Goal: Book appointment/travel/reservation

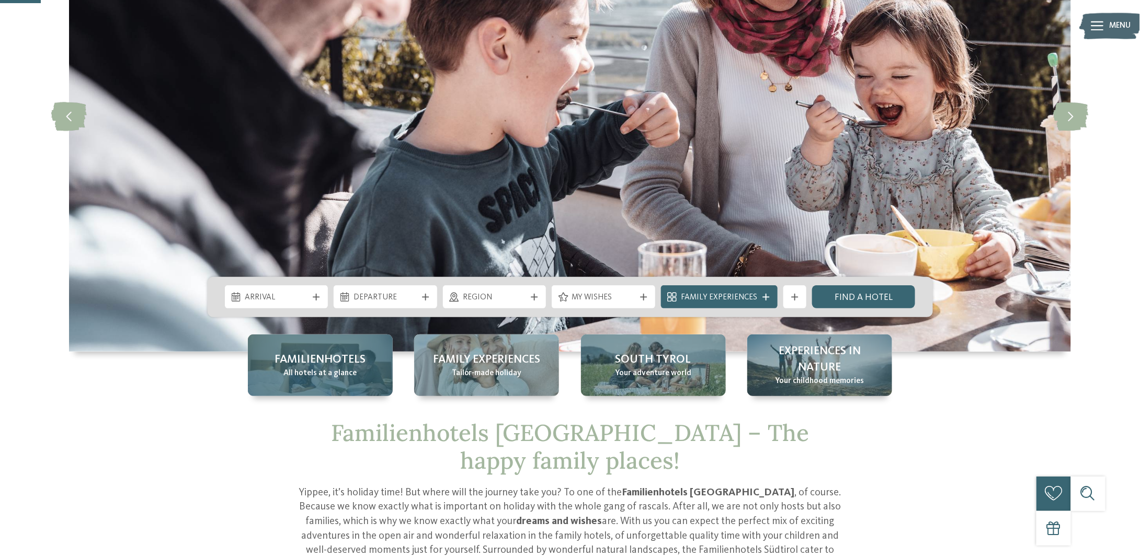
click at [305, 388] on div "Familienhotels All hotels at a glance" at bounding box center [320, 366] width 145 height 62
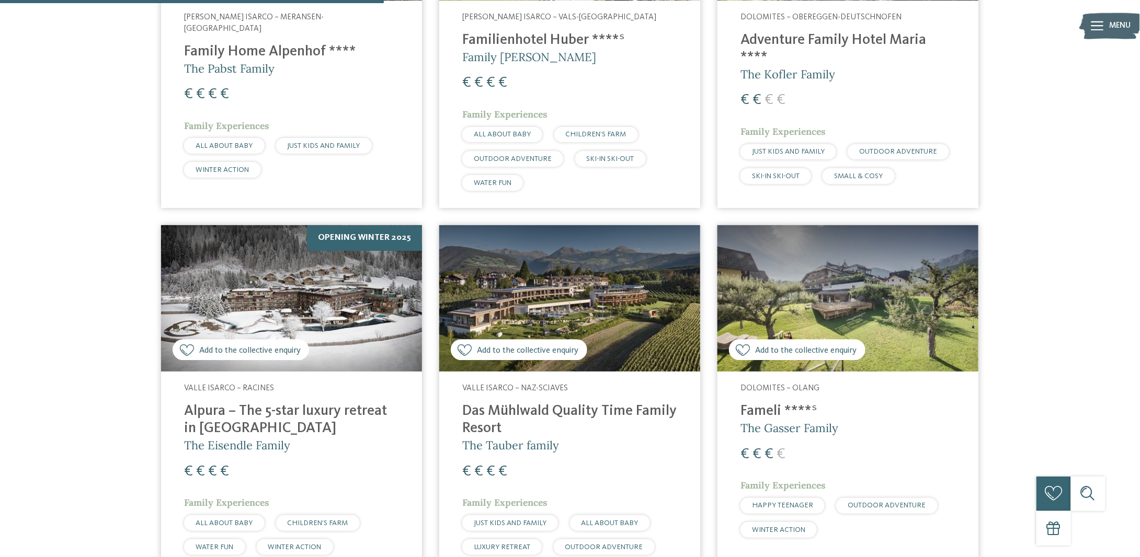
scroll to position [1279, 0]
click at [283, 403] on h4 "Alpura – The 5-star luxury retreat in [GEOGRAPHIC_DATA]" at bounding box center [291, 420] width 215 height 35
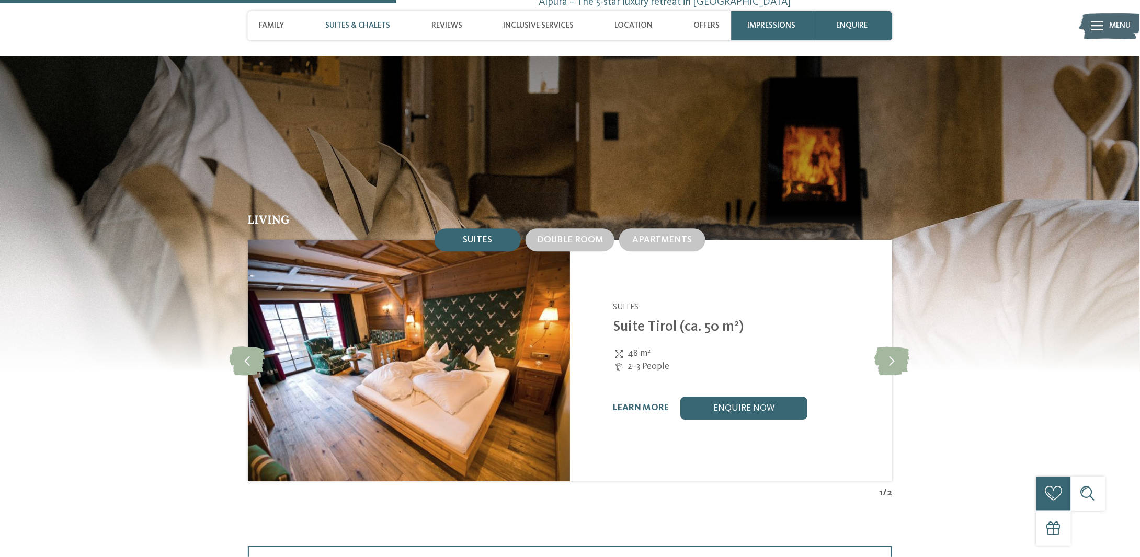
scroll to position [1212, 0]
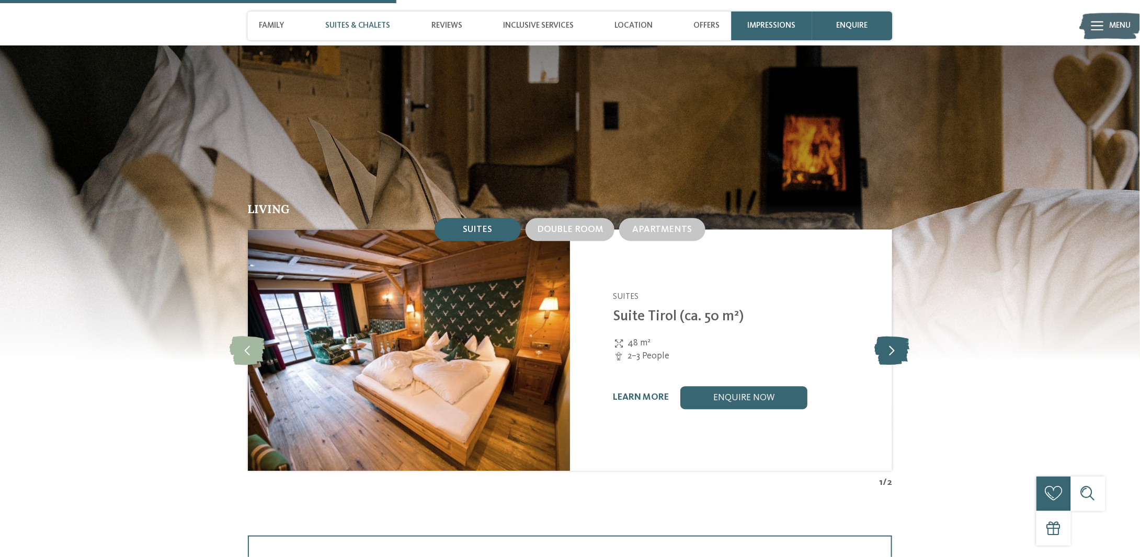
click at [895, 336] on icon at bounding box center [892, 350] width 35 height 29
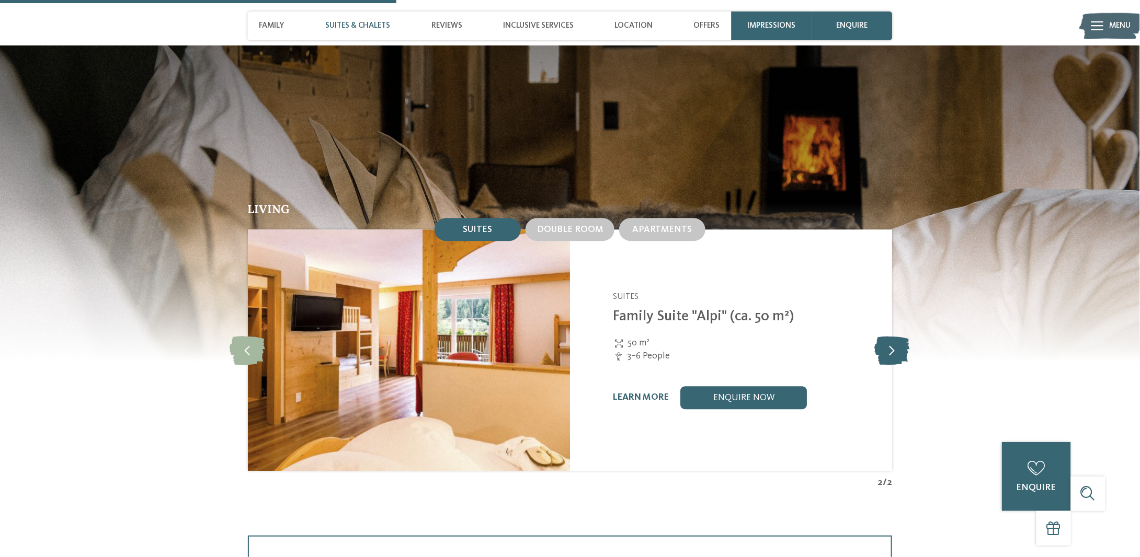
click at [895, 336] on icon at bounding box center [892, 350] width 35 height 29
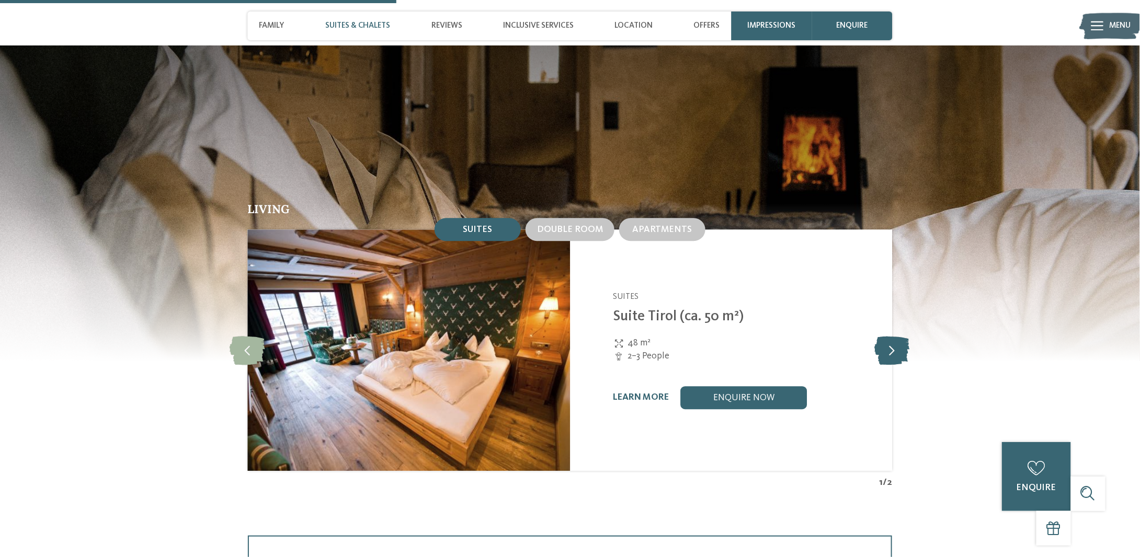
click at [895, 336] on icon at bounding box center [892, 350] width 35 height 29
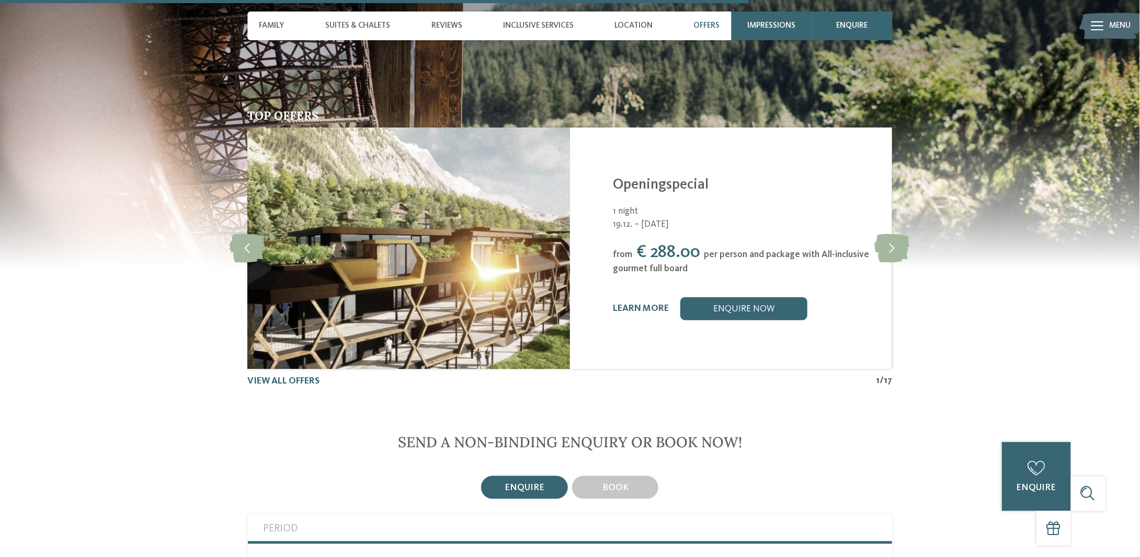
scroll to position [2337, 0]
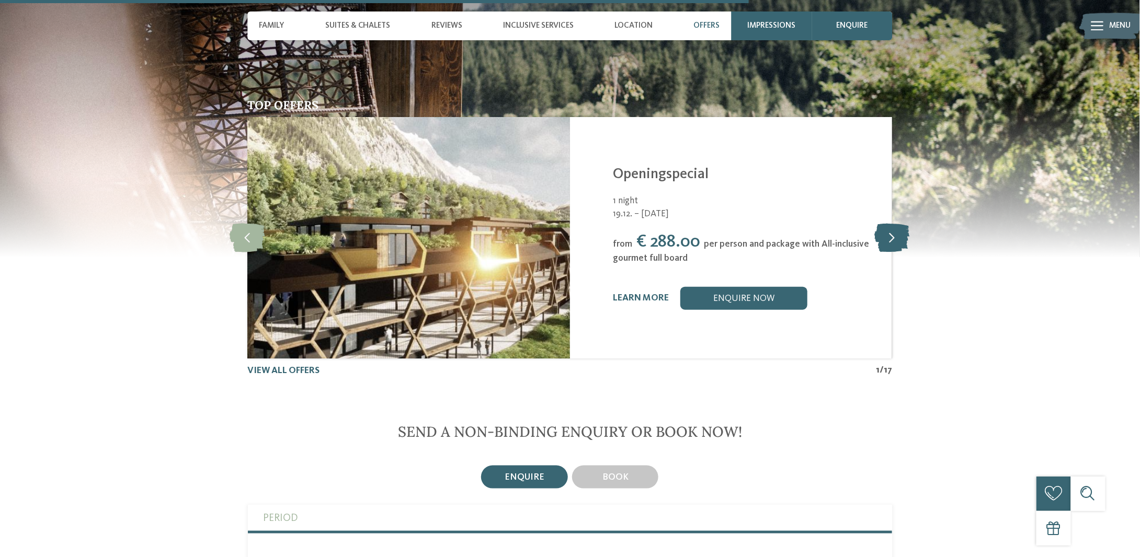
click at [889, 224] on icon at bounding box center [892, 238] width 35 height 29
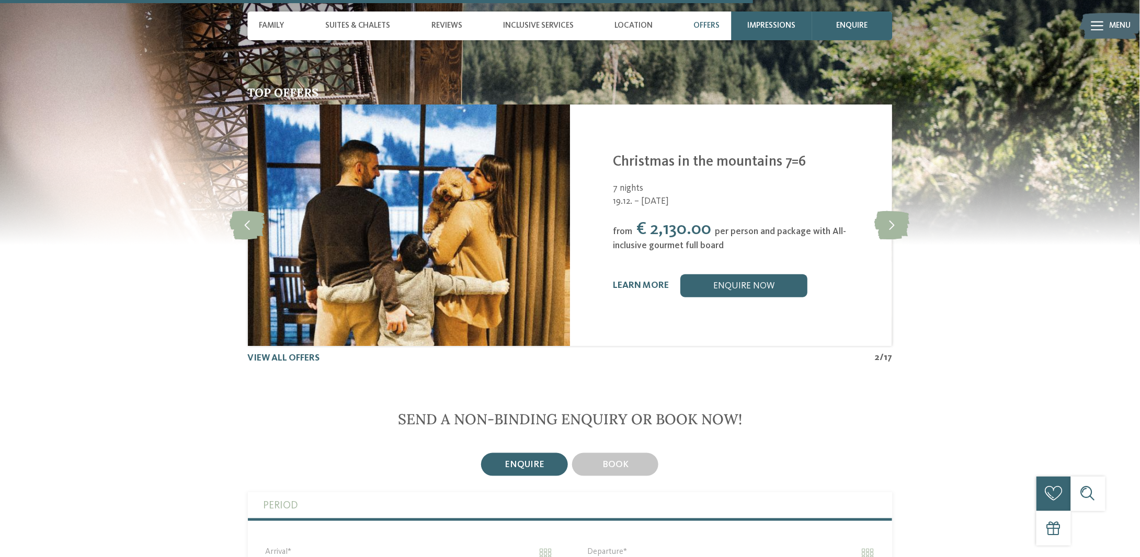
scroll to position [2351, 0]
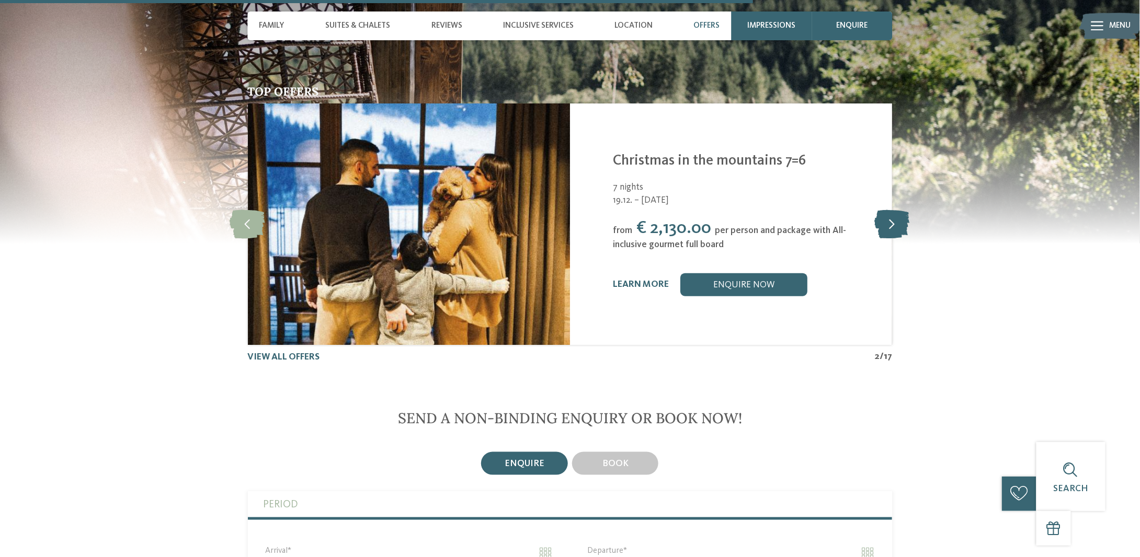
click at [886, 210] on icon at bounding box center [892, 224] width 35 height 29
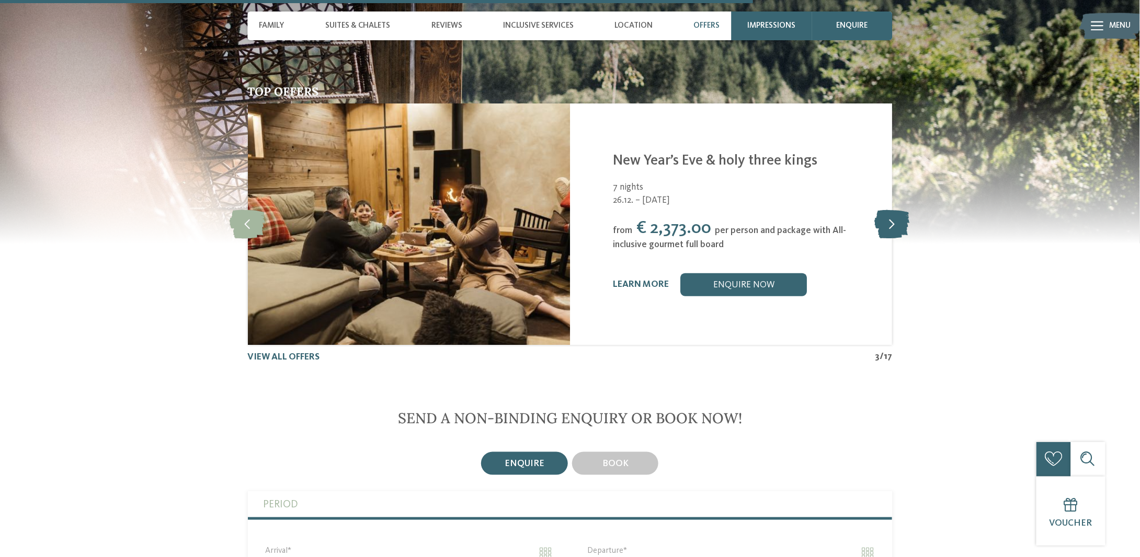
click at [886, 210] on icon at bounding box center [892, 224] width 35 height 29
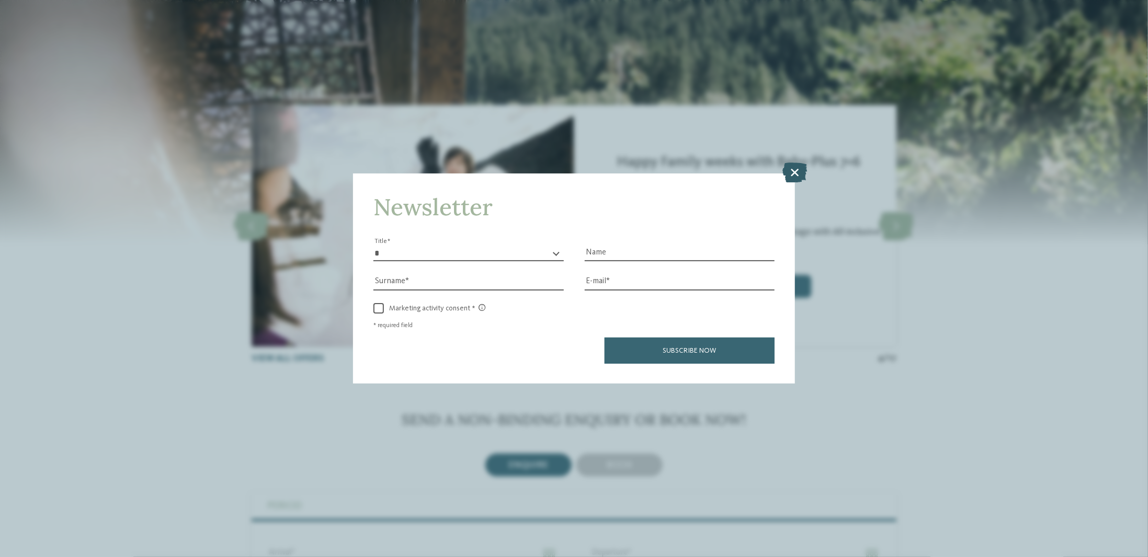
click at [791, 176] on icon at bounding box center [794, 173] width 25 height 20
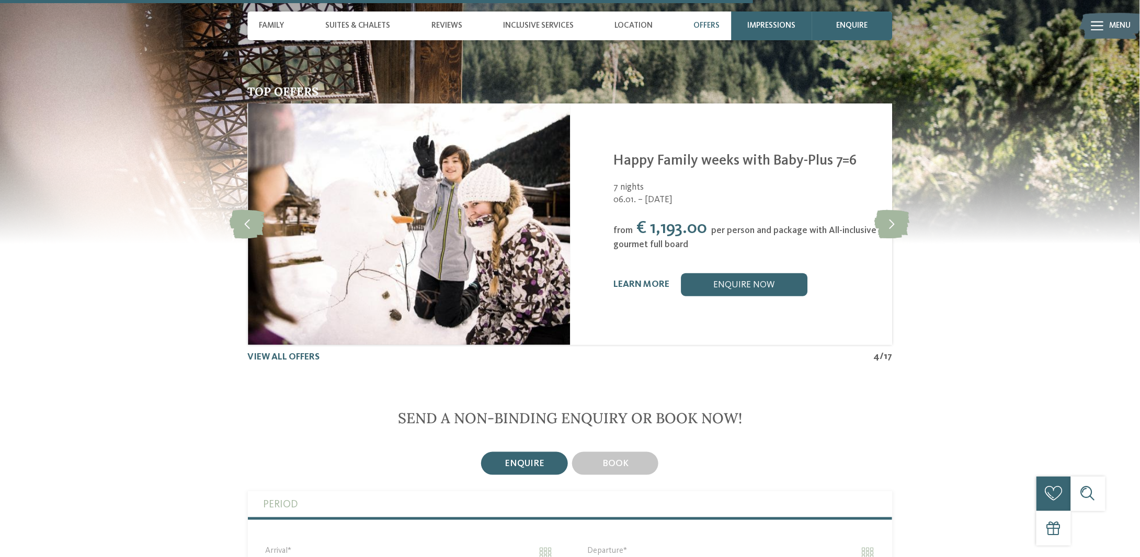
click at [709, 31] on div "Offers" at bounding box center [707, 26] width 38 height 29
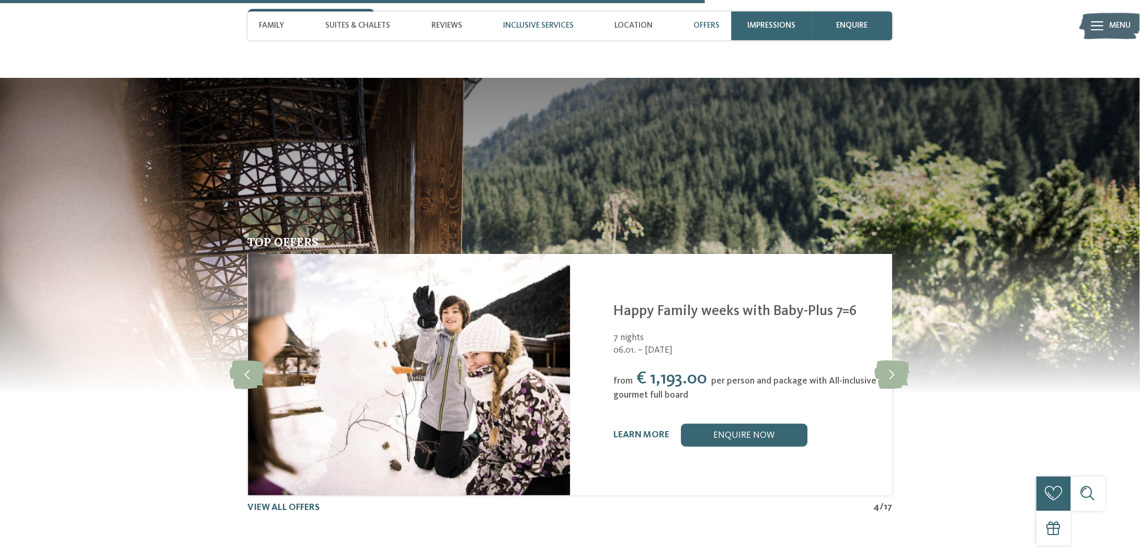
scroll to position [2200, 0]
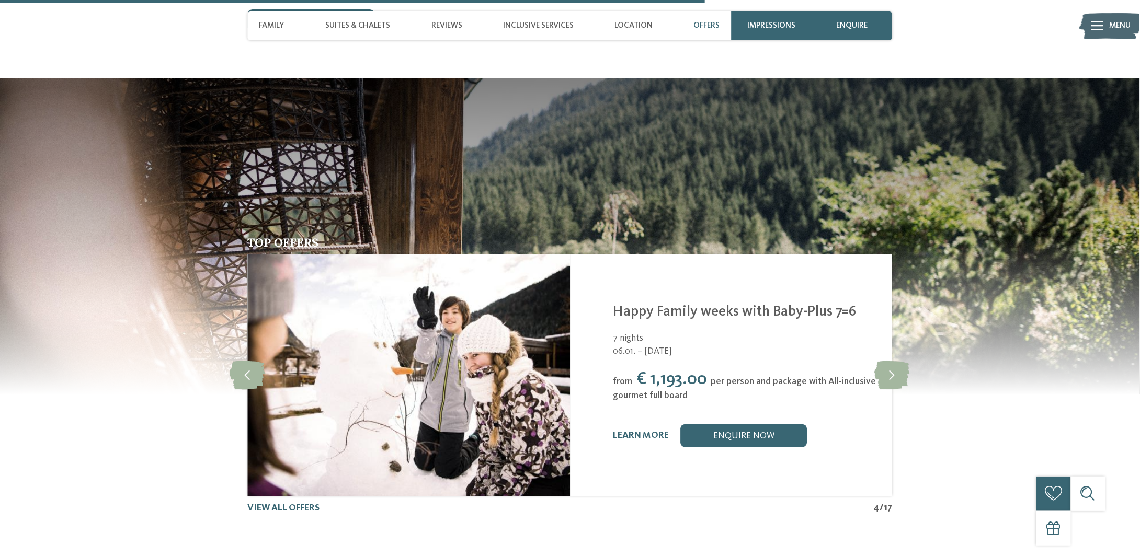
click at [721, 25] on div "Offers" at bounding box center [707, 26] width 38 height 29
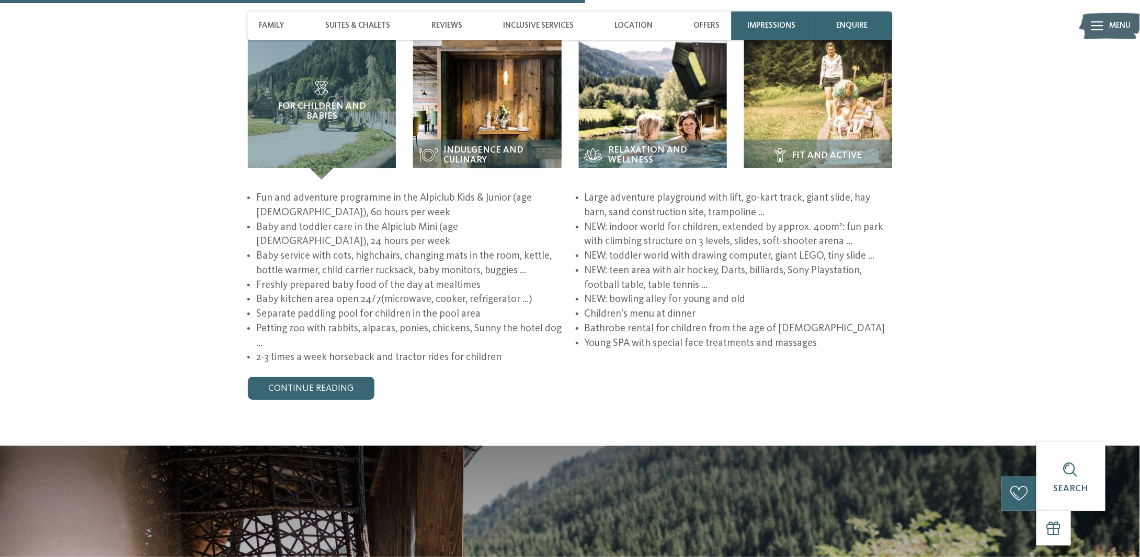
scroll to position [1827, 0]
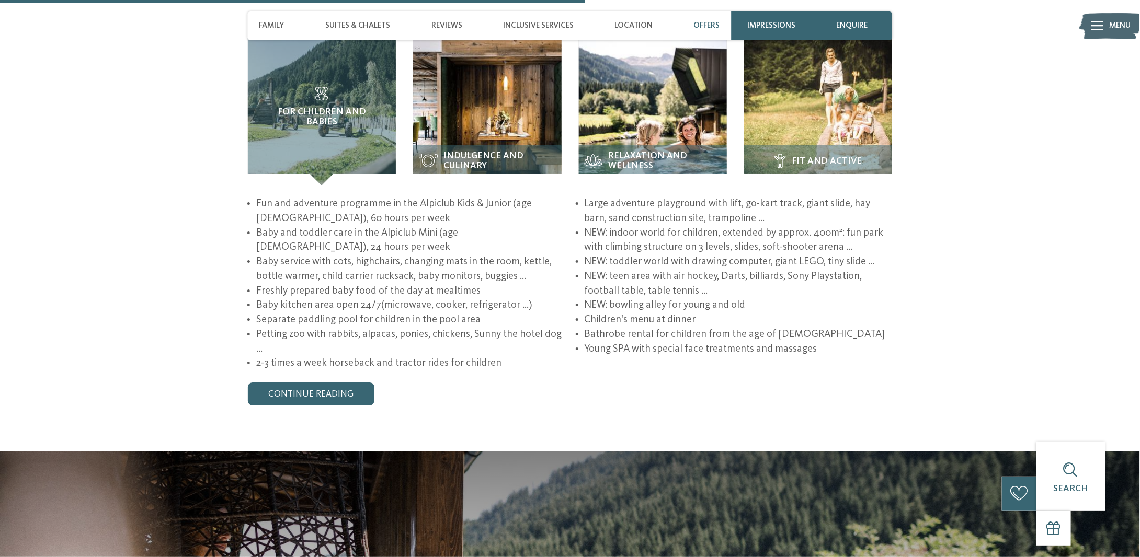
click at [697, 20] on div "Offers" at bounding box center [707, 26] width 38 height 29
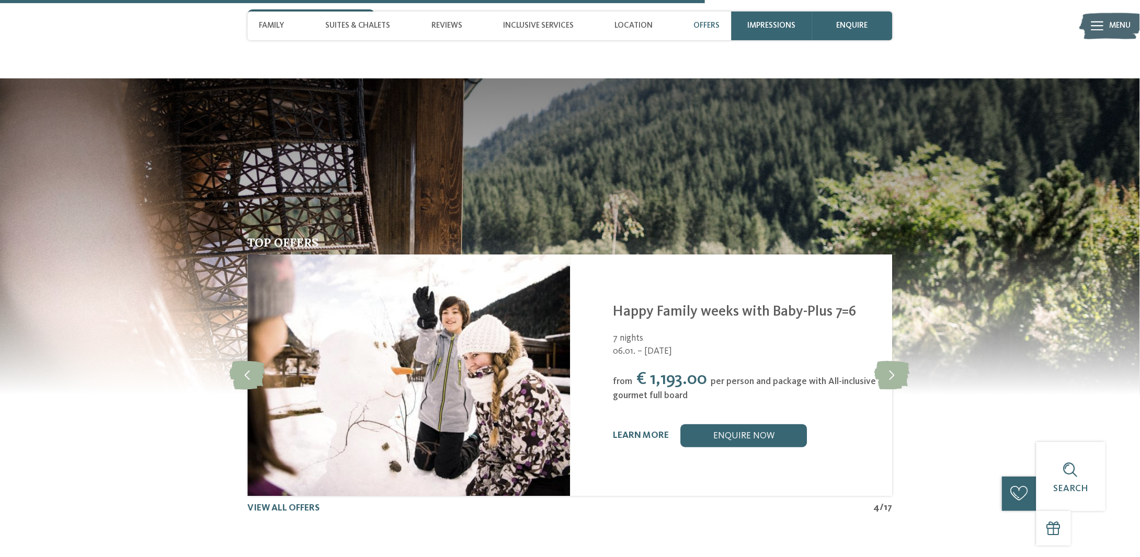
click at [697, 20] on div "Offers" at bounding box center [707, 26] width 38 height 29
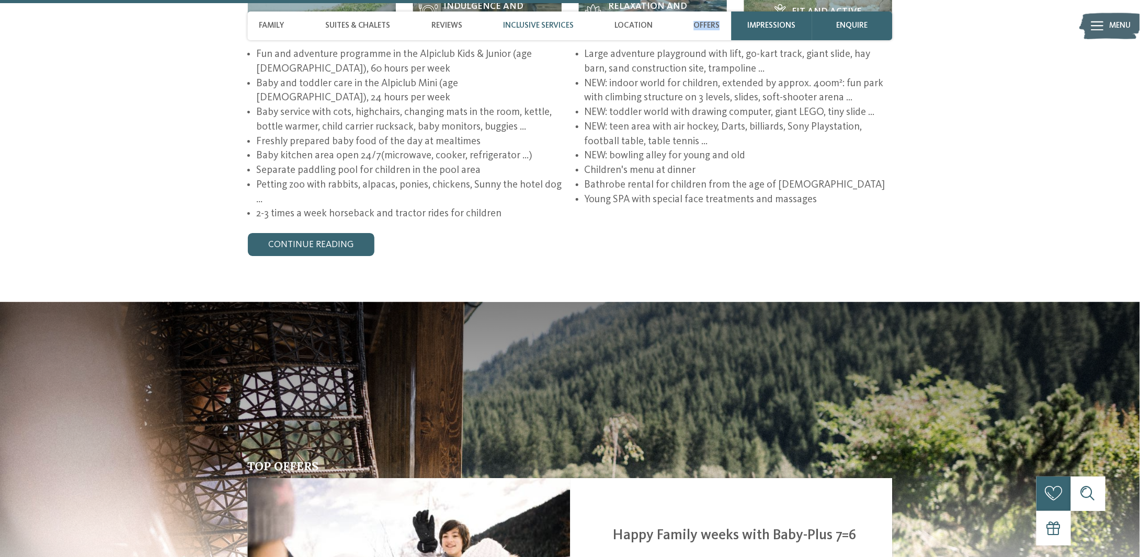
scroll to position [1972, 0]
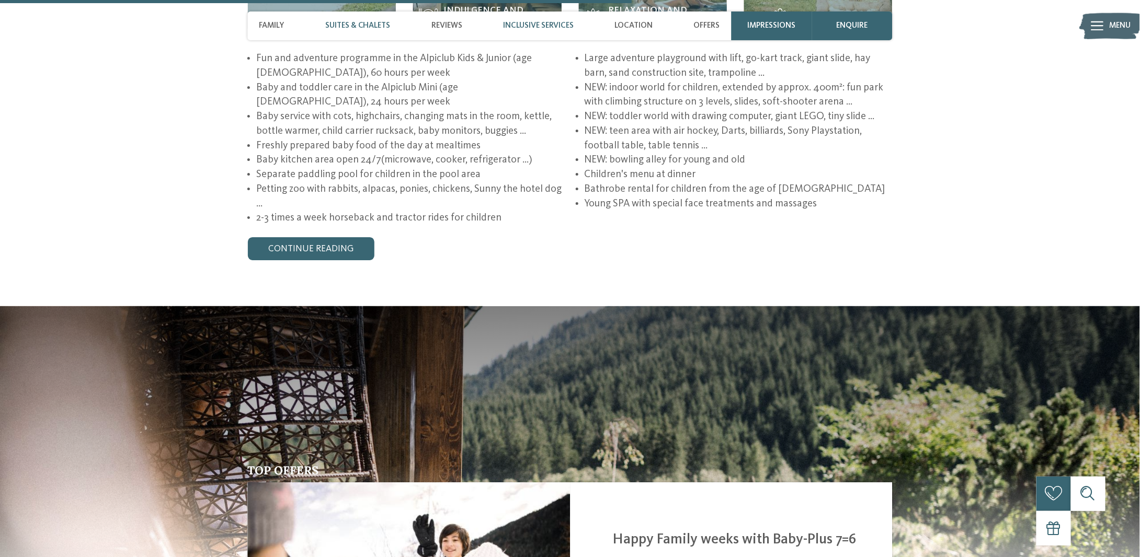
click at [372, 29] on span "Suites & Chalets" at bounding box center [357, 25] width 65 height 9
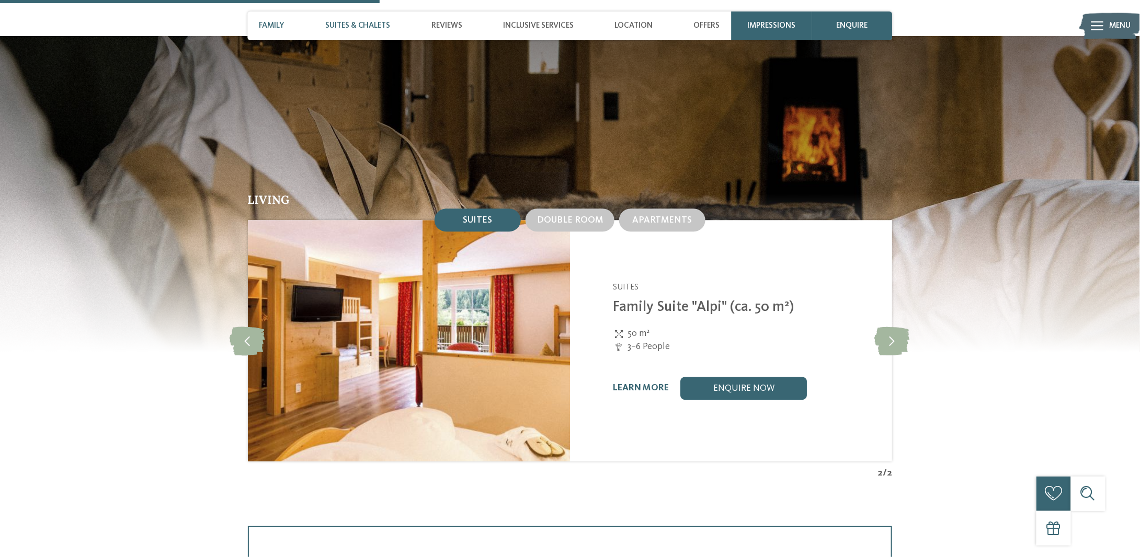
scroll to position [1180, 0]
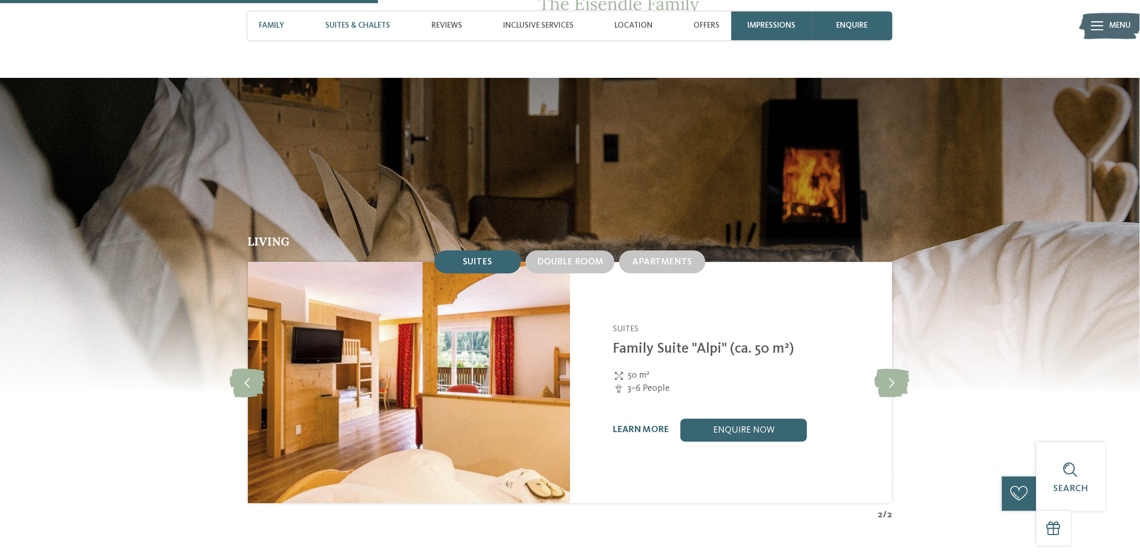
click at [372, 29] on span "Suites & Chalets" at bounding box center [357, 25] width 65 height 9
click at [546, 250] on div "Double room" at bounding box center [570, 261] width 89 height 23
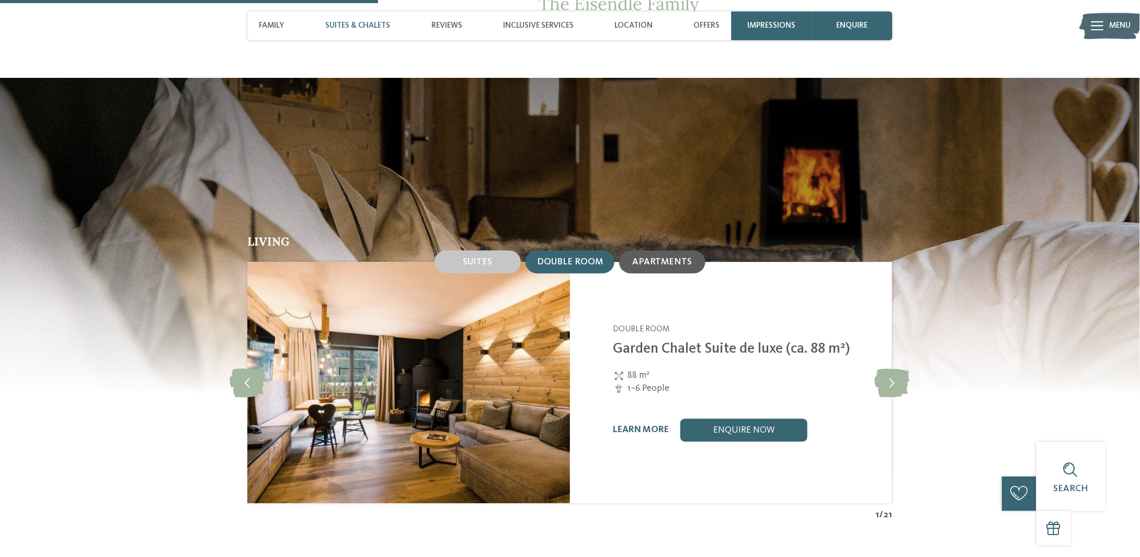
click at [661, 250] on div "Apartments" at bounding box center [662, 261] width 86 height 23
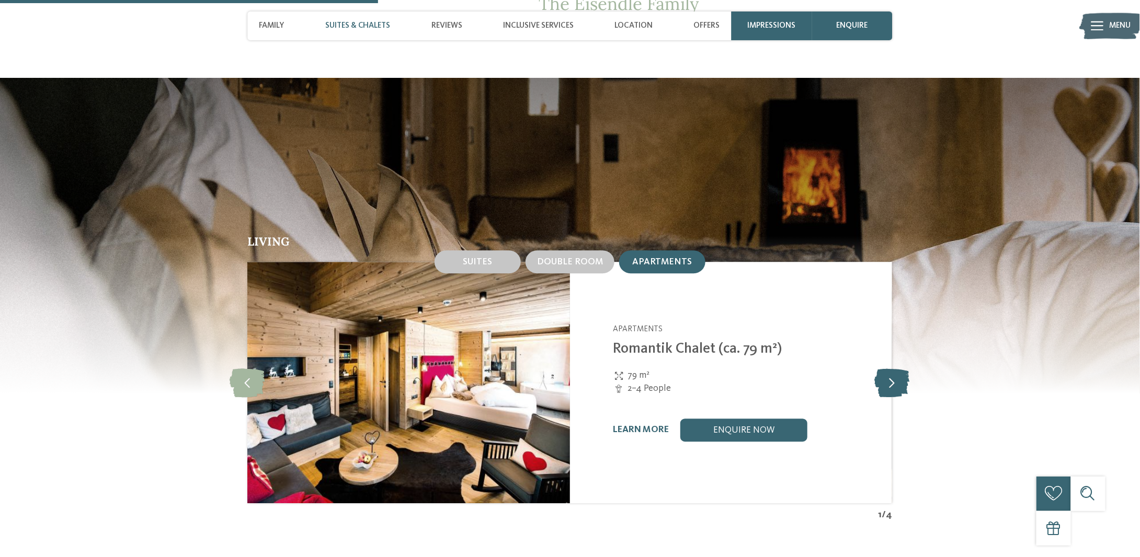
click at [885, 369] on icon at bounding box center [892, 383] width 35 height 29
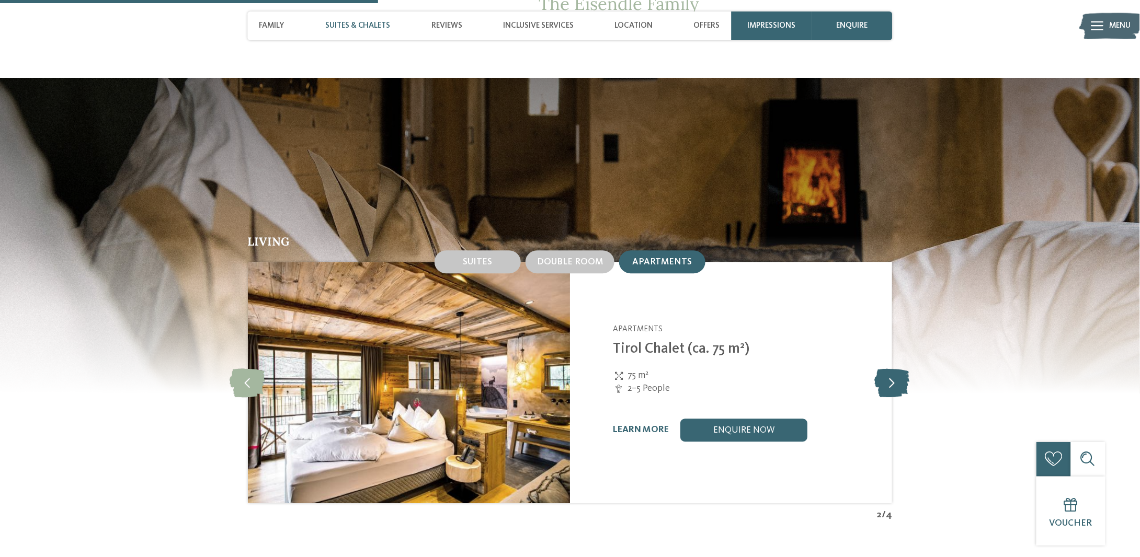
click at [885, 369] on icon at bounding box center [892, 383] width 35 height 29
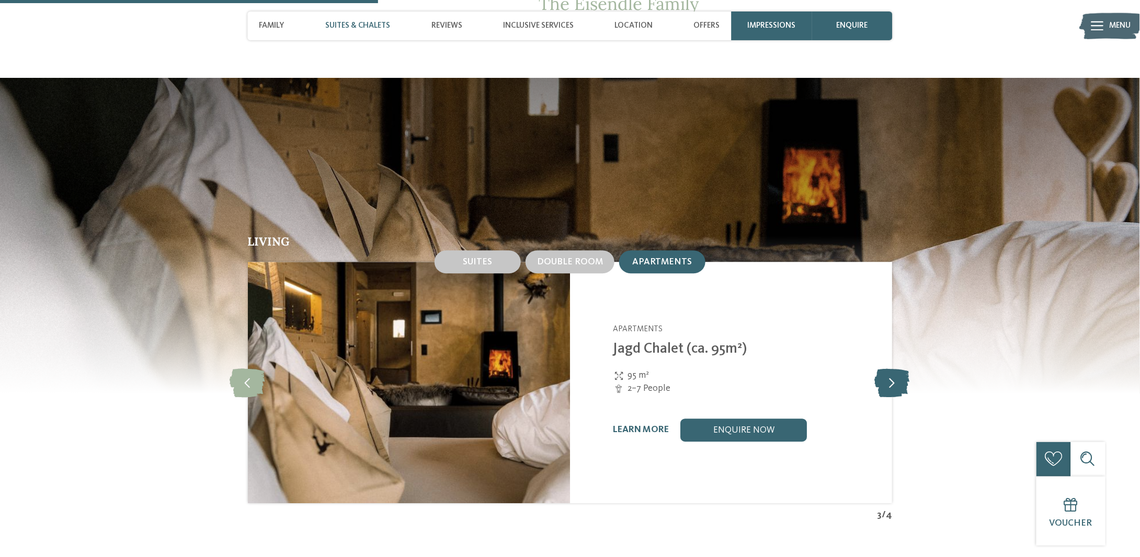
click at [885, 369] on icon at bounding box center [892, 383] width 35 height 29
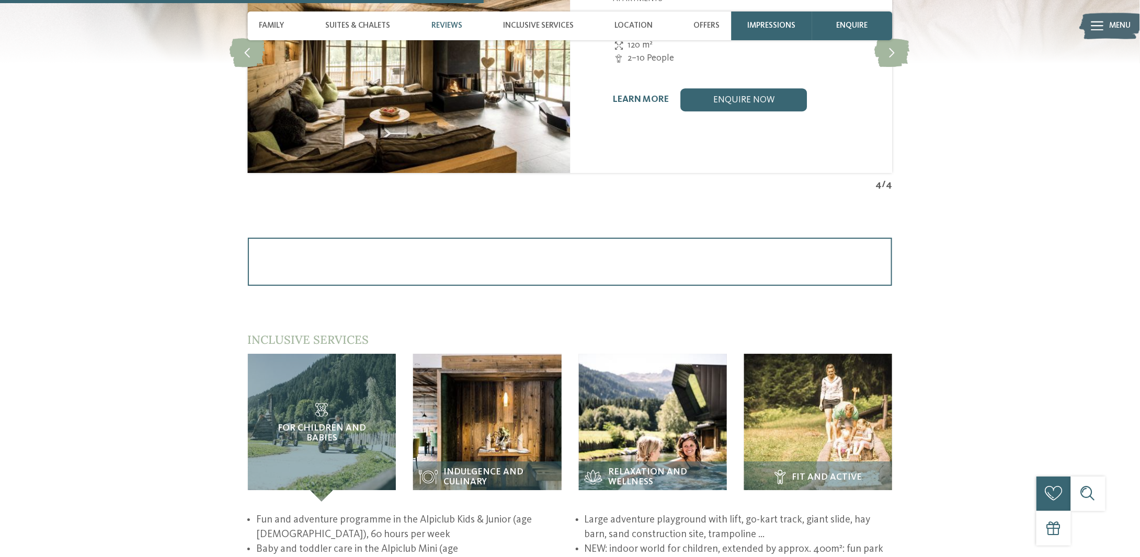
scroll to position [1510, 0]
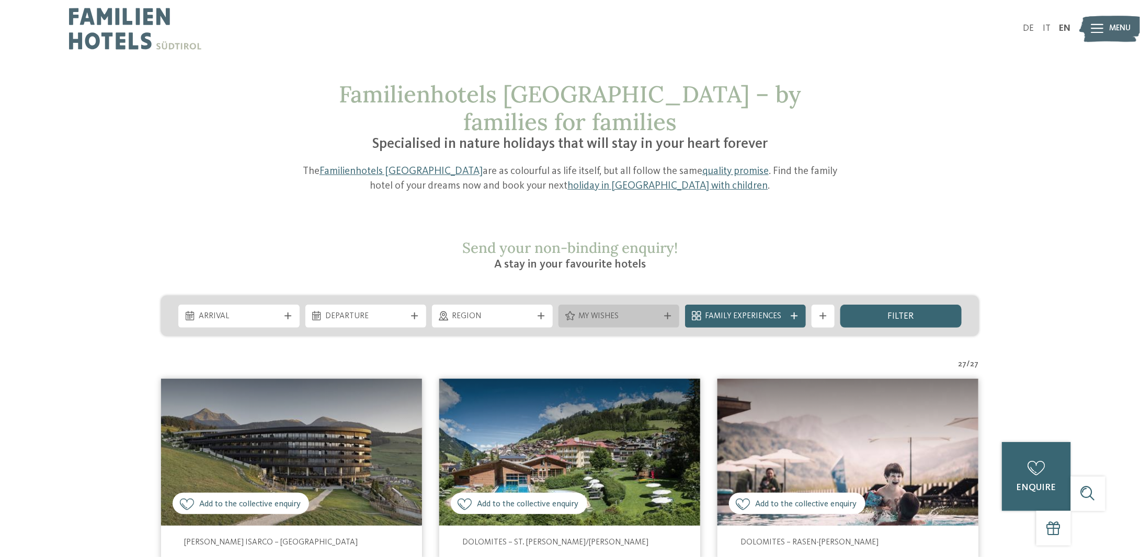
click at [632, 311] on span "My wishes" at bounding box center [618, 317] width 81 height 12
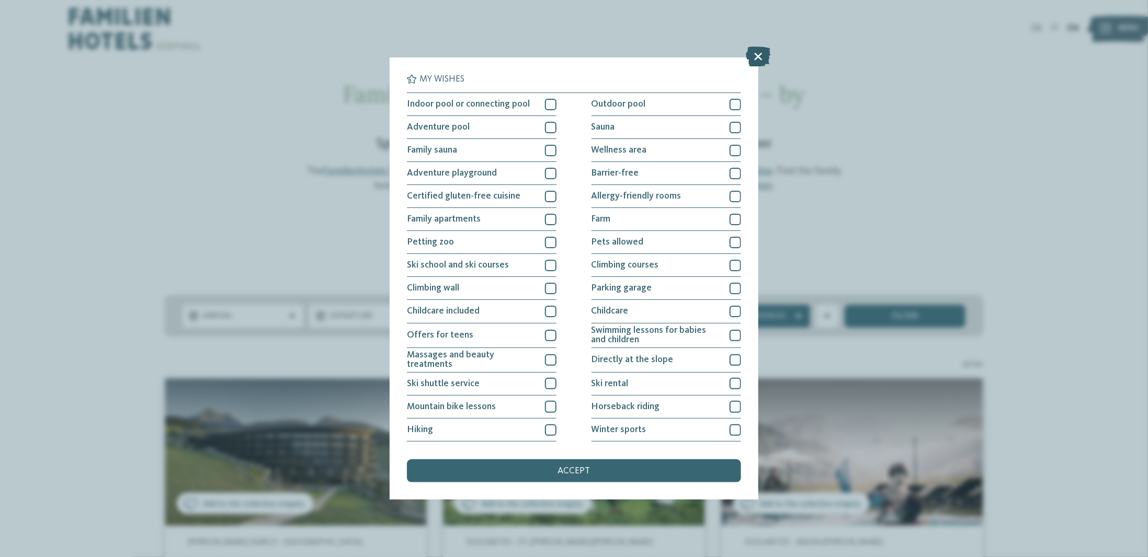
click at [763, 57] on icon at bounding box center [758, 57] width 25 height 20
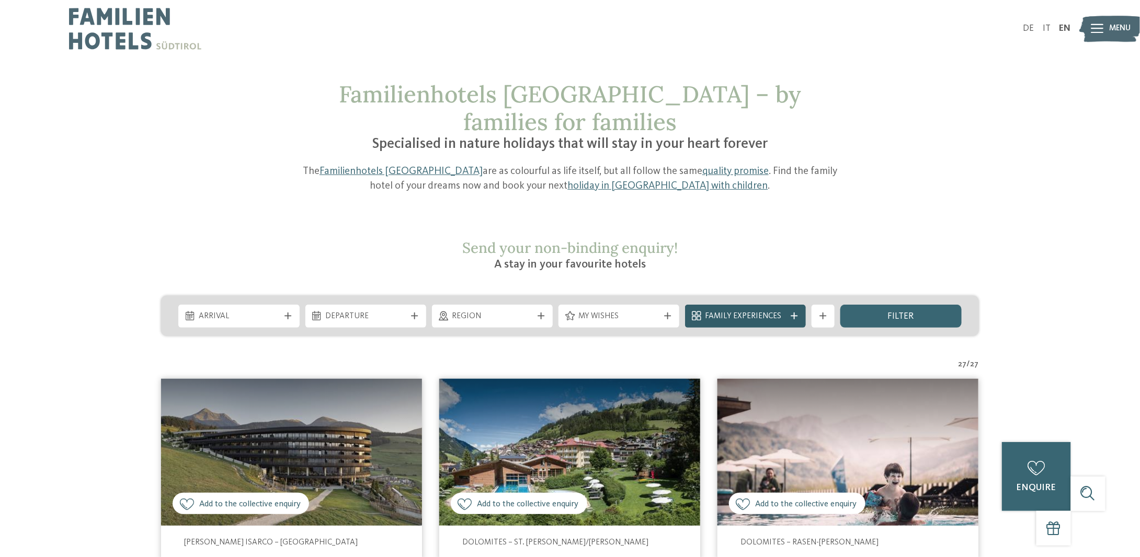
click at [762, 305] on div "Family Experiences" at bounding box center [745, 316] width 121 height 23
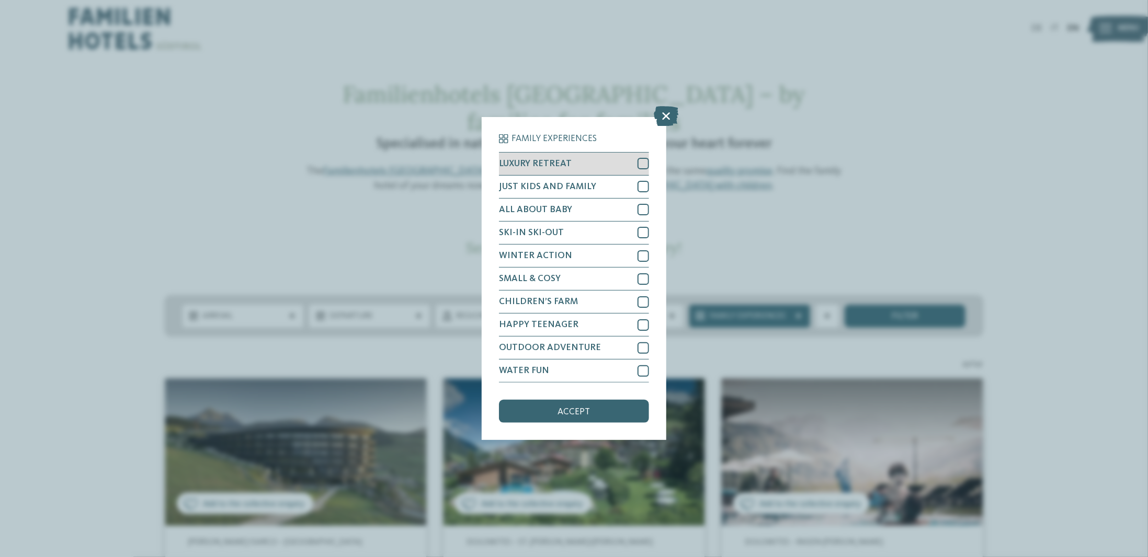
click at [638, 167] on div at bounding box center [643, 164] width 12 height 12
click at [560, 410] on span "accept" at bounding box center [574, 412] width 32 height 9
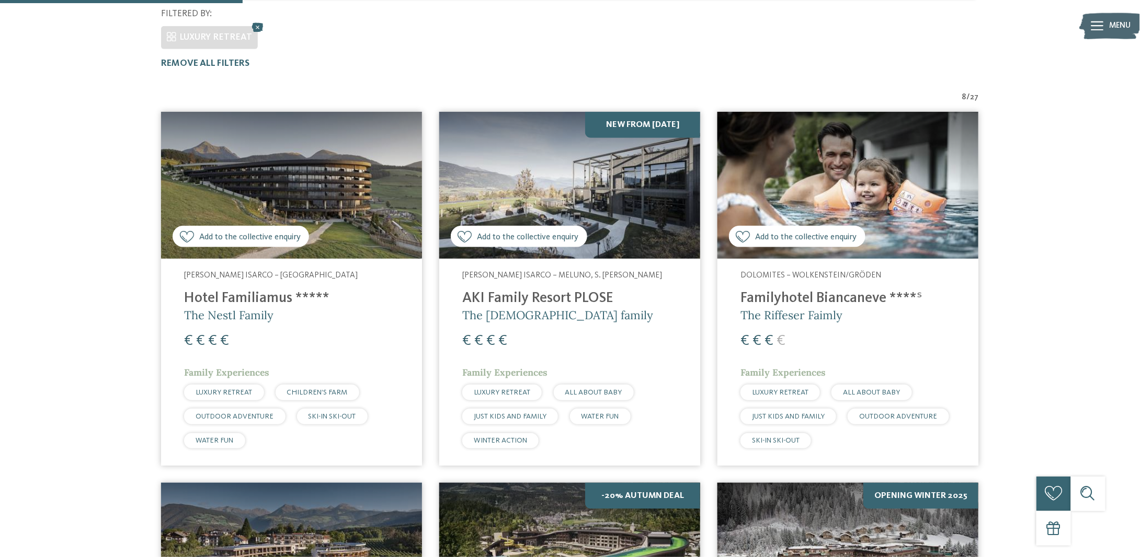
scroll to position [356, 0]
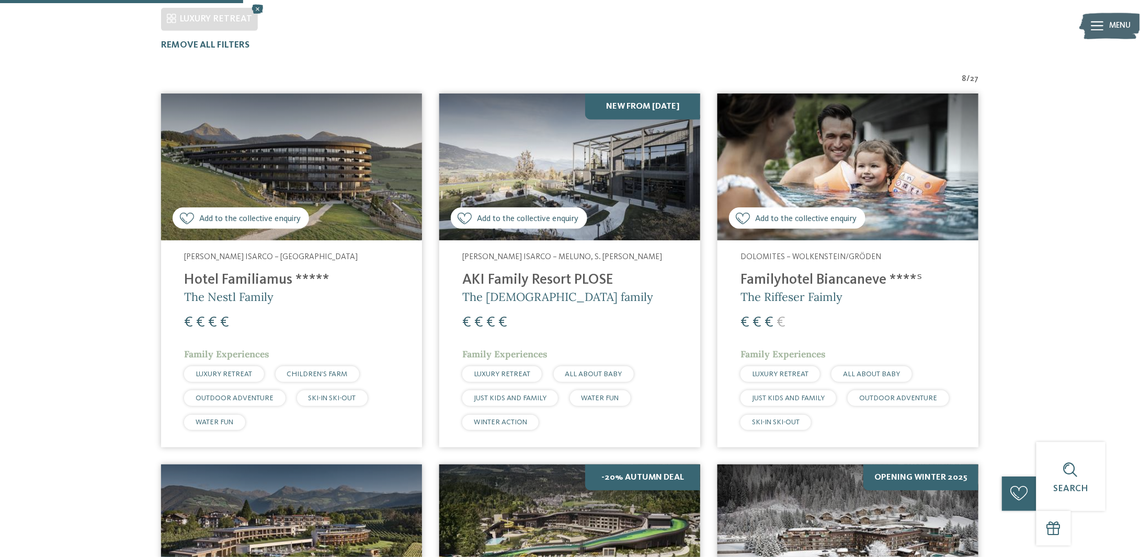
click at [318, 272] on h4 "Hotel Familiamus *****" at bounding box center [291, 280] width 215 height 17
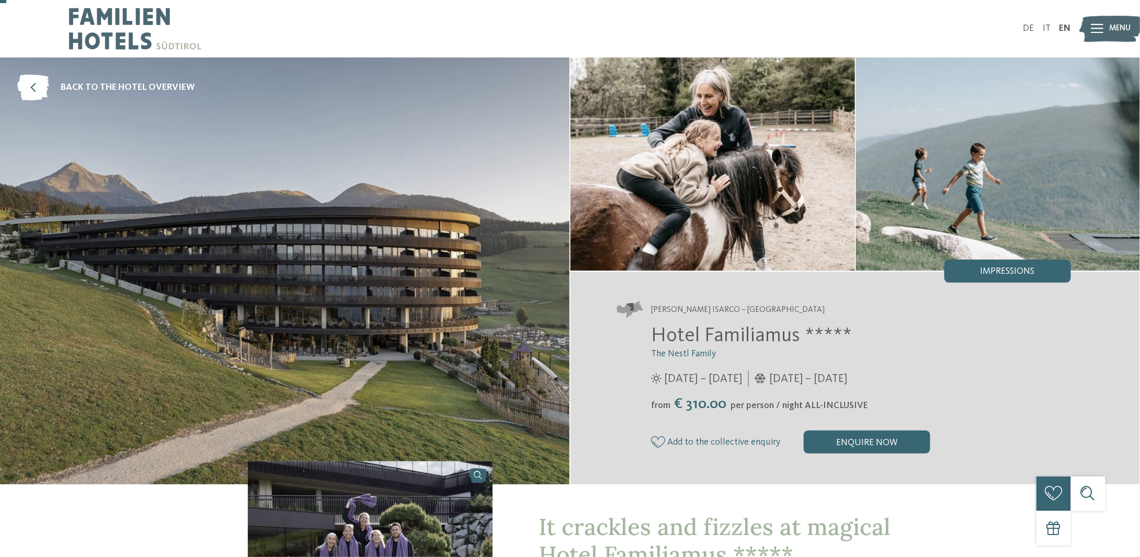
scroll to position [33, 0]
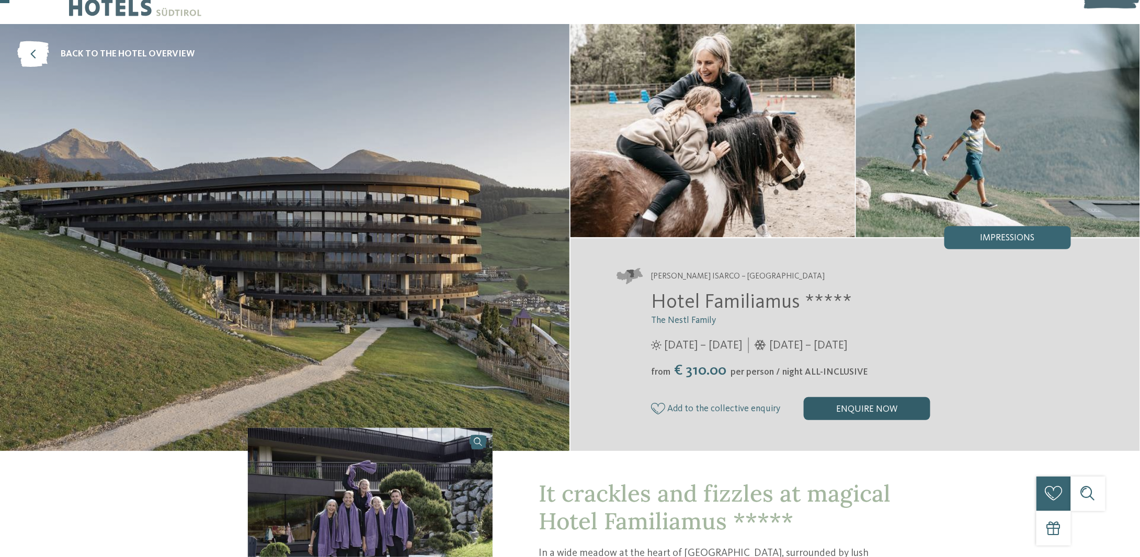
click at [850, 405] on div "enquire now" at bounding box center [867, 408] width 127 height 23
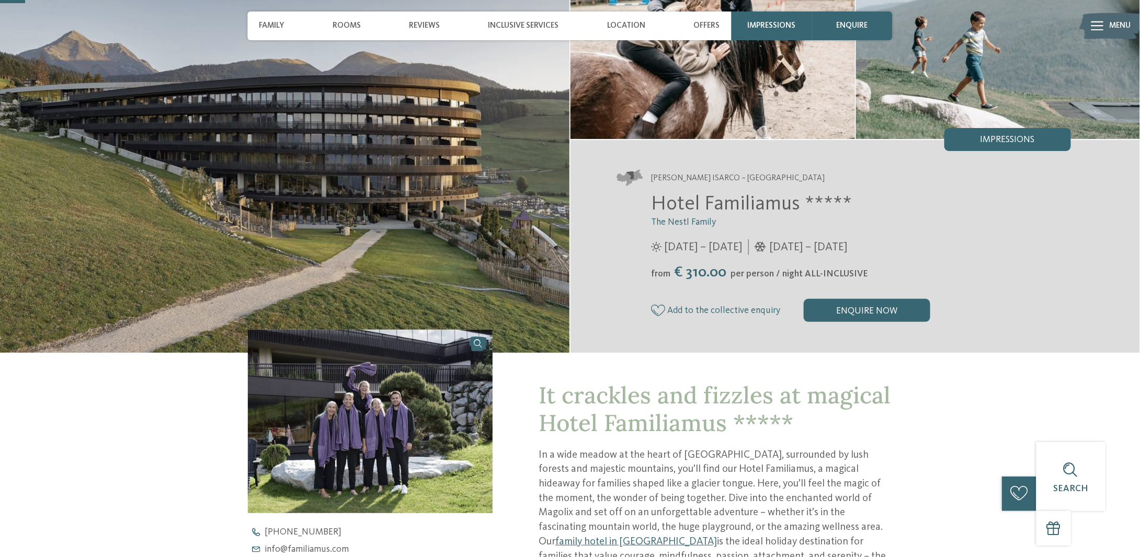
scroll to position [0, 0]
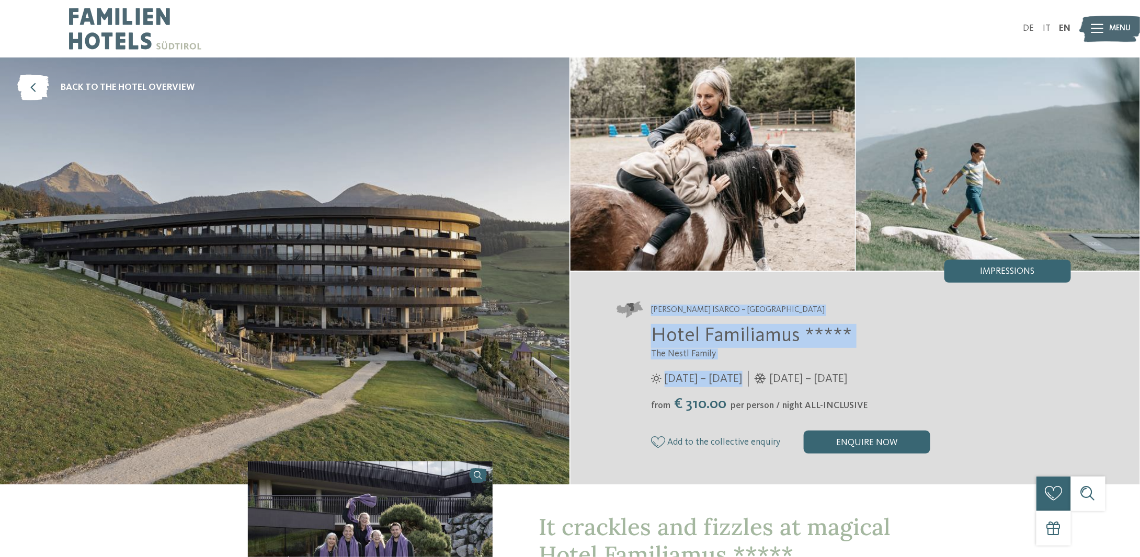
drag, startPoint x: 738, startPoint y: 364, endPoint x: 631, endPoint y: 315, distance: 117.9
click at [631, 315] on div "Valle Isarco – Maranza Hotel Familiamus ***** The Nestl Family" at bounding box center [854, 377] width 569 height 209
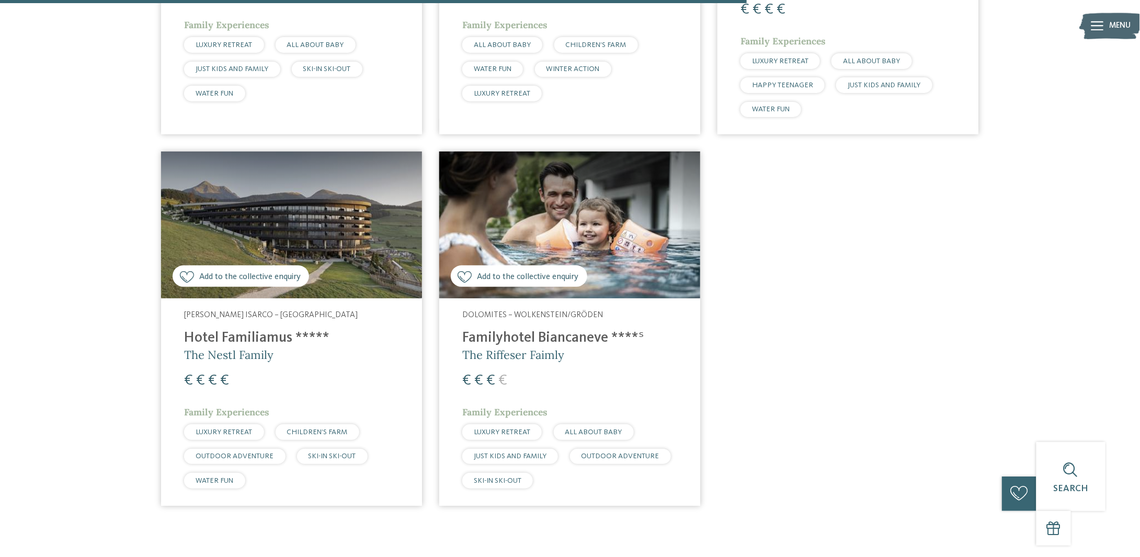
scroll to position [1091, 0]
click at [302, 200] on img at bounding box center [291, 225] width 261 height 147
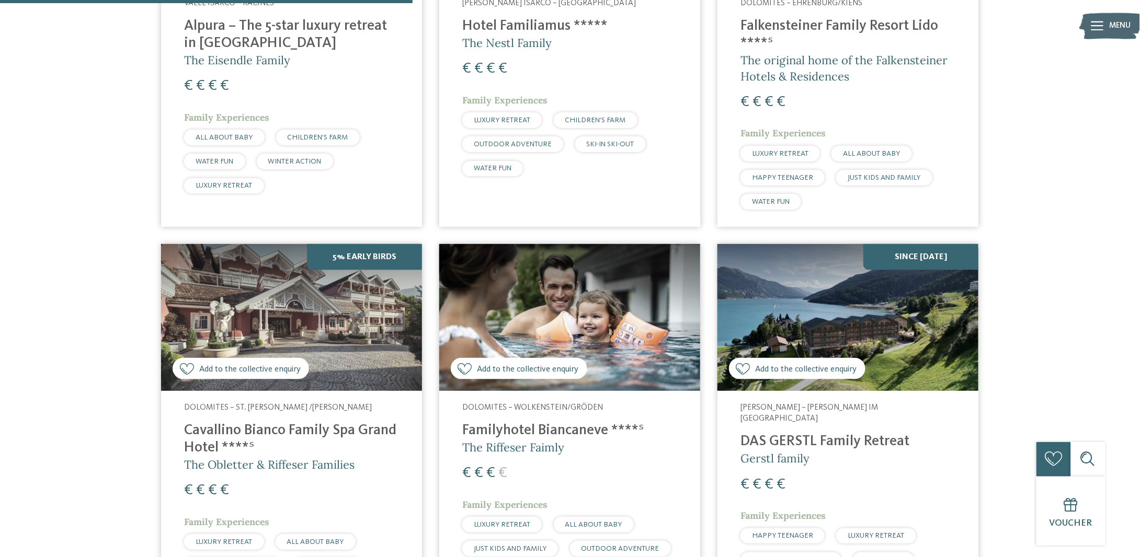
scroll to position [609, 0]
click at [804, 307] on img at bounding box center [847, 318] width 261 height 147
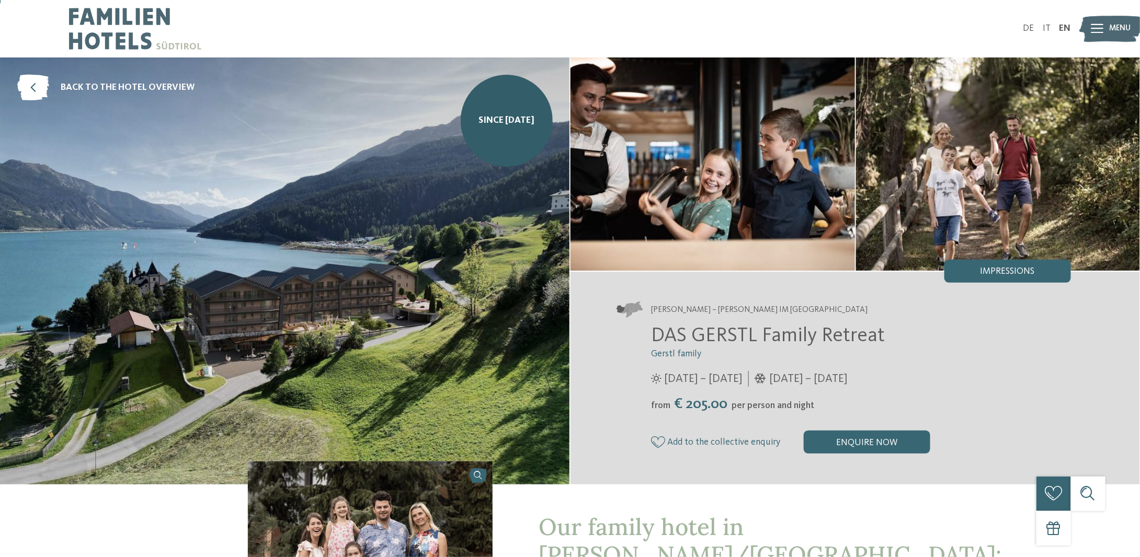
scroll to position [1, 0]
